Goal: Information Seeking & Learning: Learn about a topic

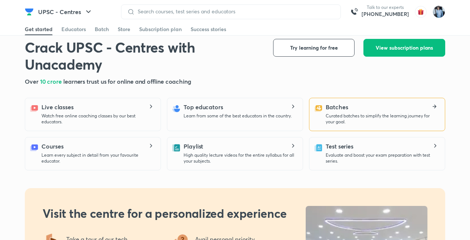
scroll to position [420, 0]
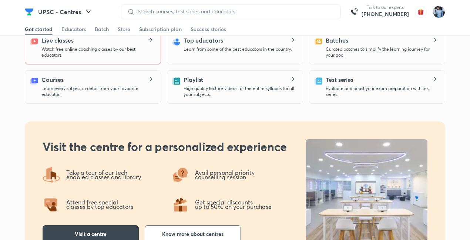
click at [151, 39] on icon at bounding box center [151, 40] width 2 height 4
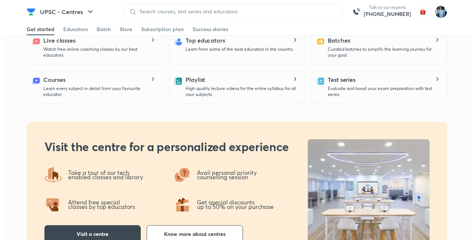
scroll to position [0, 0]
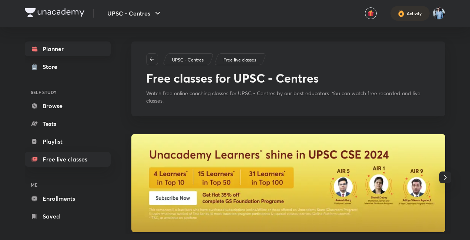
click at [56, 48] on link "Planner" at bounding box center [68, 48] width 86 height 15
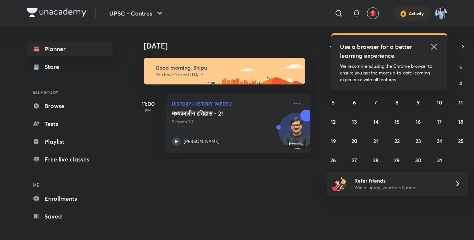
click at [437, 43] on icon at bounding box center [434, 46] width 9 height 9
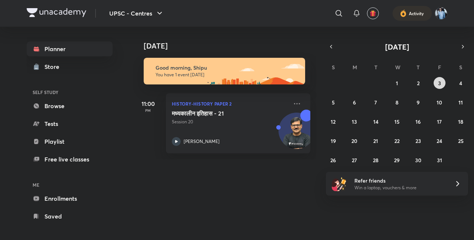
click at [439, 83] on abbr "3" at bounding box center [439, 83] width 3 height 7
click at [463, 82] on button "4" at bounding box center [461, 83] width 12 height 12
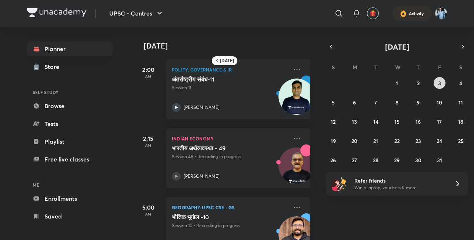
click at [442, 81] on button "3" at bounding box center [440, 83] width 12 height 12
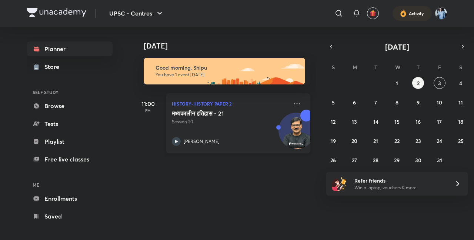
click at [291, 121] on img at bounding box center [297, 135] width 36 height 36
click at [331, 45] on icon "button" at bounding box center [331, 46] width 6 height 7
click at [356, 159] on abbr "29" at bounding box center [355, 160] width 6 height 7
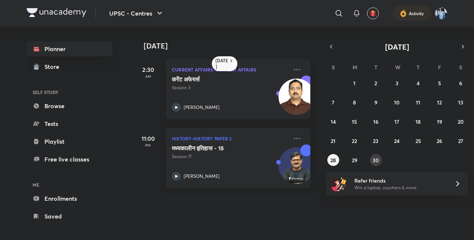
click at [374, 157] on abbr "30" at bounding box center [376, 160] width 6 height 7
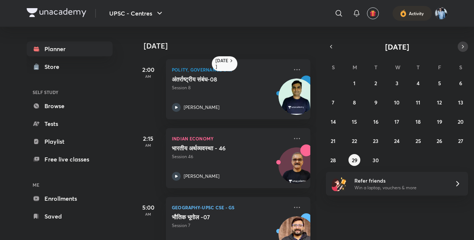
click at [463, 44] on icon "button" at bounding box center [463, 46] width 6 height 7
click at [396, 83] on button "1" at bounding box center [397, 83] width 12 height 12
click at [293, 93] on img at bounding box center [296, 97] width 36 height 36
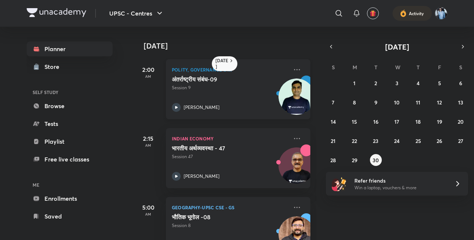
click at [293, 93] on img at bounding box center [296, 97] width 36 height 36
